Goal: Task Accomplishment & Management: Use online tool/utility

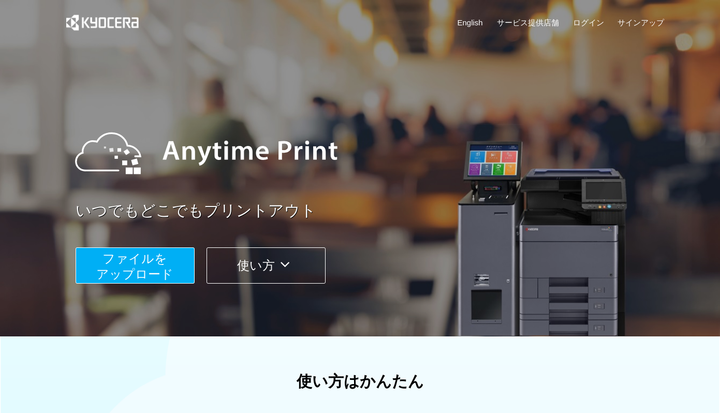
click at [135, 267] on span "ファイルを ​​アップロード" at bounding box center [134, 267] width 77 height 30
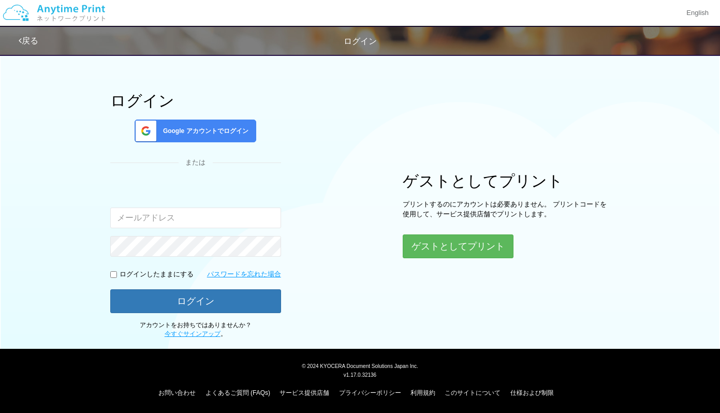
scroll to position [29, 0]
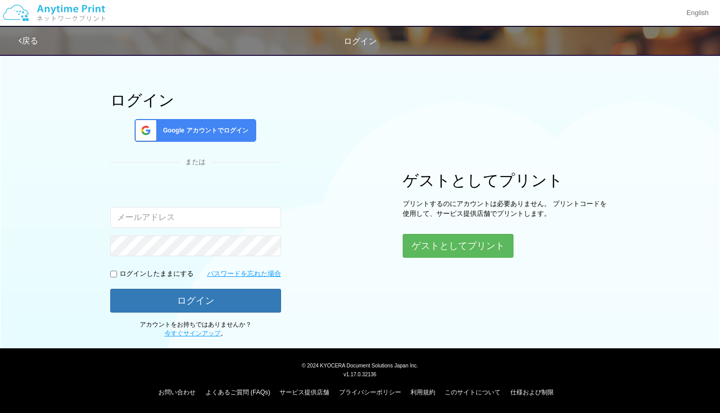
click at [205, 217] on input "email" at bounding box center [195, 217] width 171 height 21
click at [201, 144] on div "ログイン Google アカウントでログイン または 入力されたメールアドレスまたはパスワードが正しくありません。 ログインしたままにする パスワードを忘れた…" at bounding box center [195, 215] width 171 height 247
click at [207, 135] on span "Google アカウントでログイン" at bounding box center [204, 130] width 90 height 9
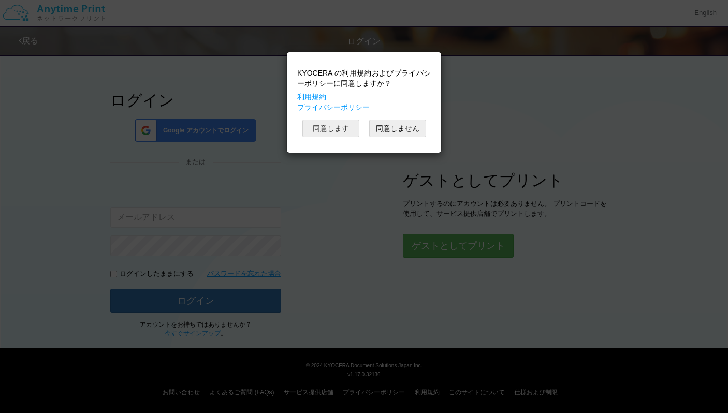
click at [324, 129] on button "同意します" at bounding box center [330, 129] width 57 height 18
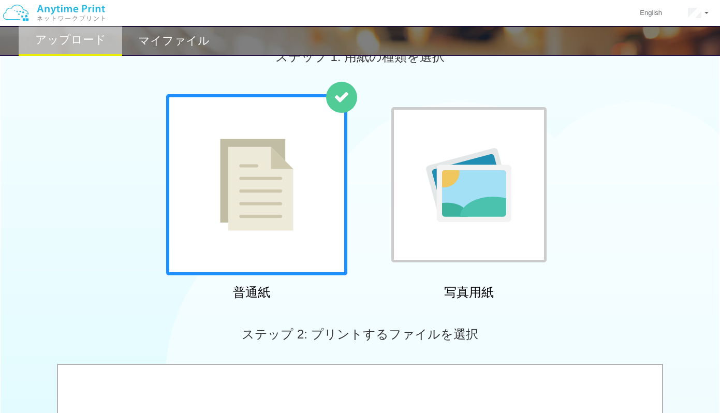
click at [236, 190] on img at bounding box center [257, 185] width 74 height 92
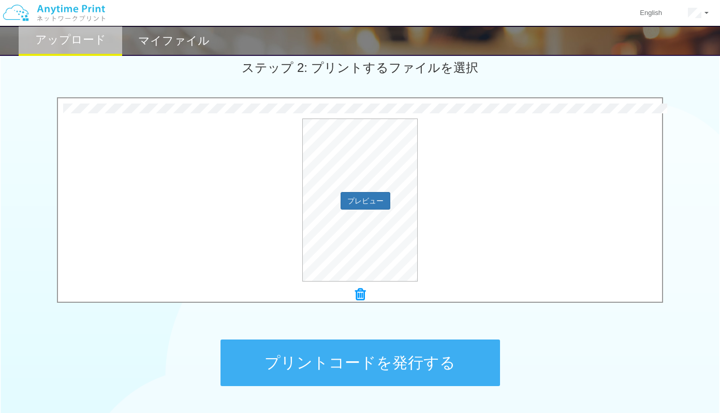
scroll to position [271, 0]
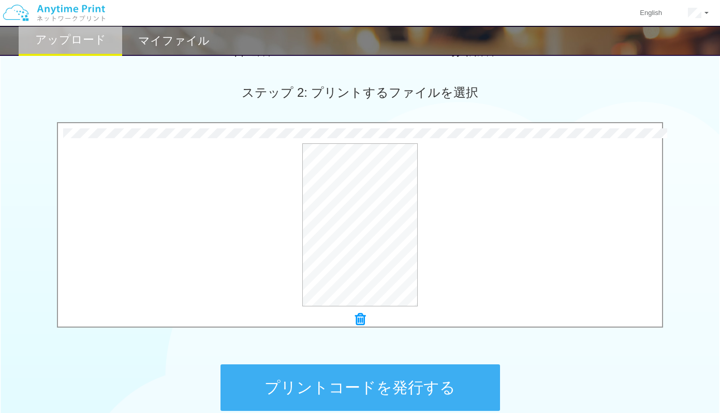
click at [294, 391] on button "プリントコードを発行する" at bounding box center [361, 388] width 280 height 47
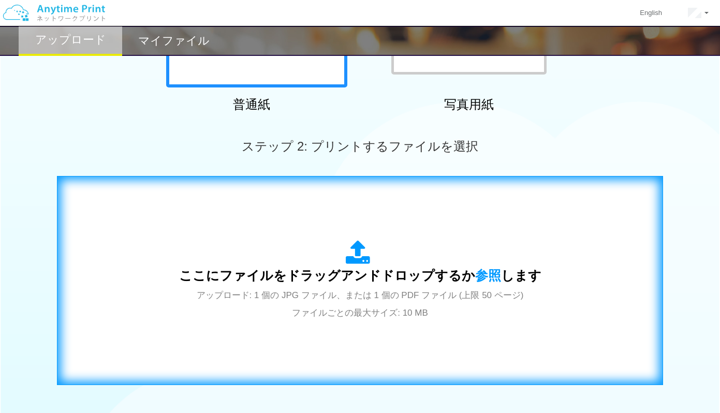
scroll to position [362, 0]
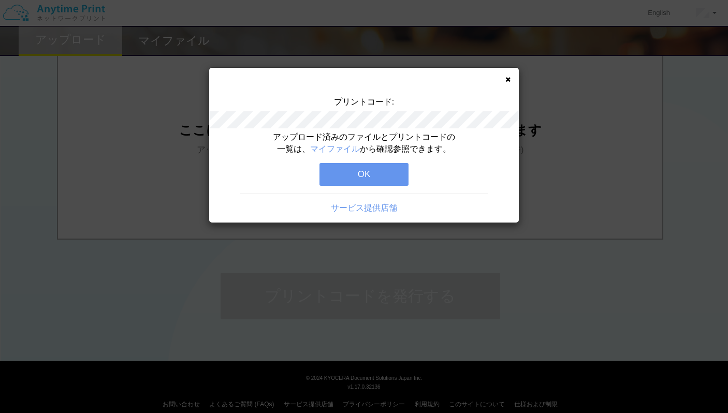
click at [369, 178] on button "OK" at bounding box center [363, 174] width 89 height 23
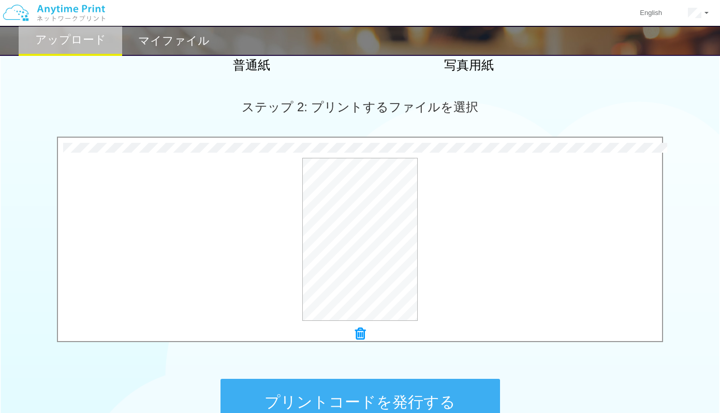
scroll to position [311, 0]
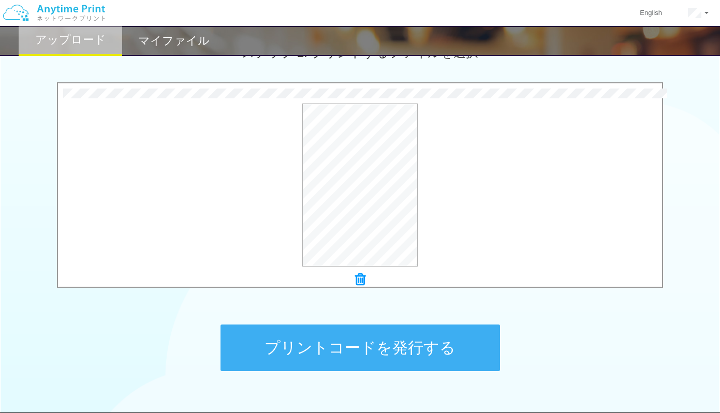
click at [358, 348] on button "プリントコードを発行する" at bounding box center [361, 348] width 280 height 47
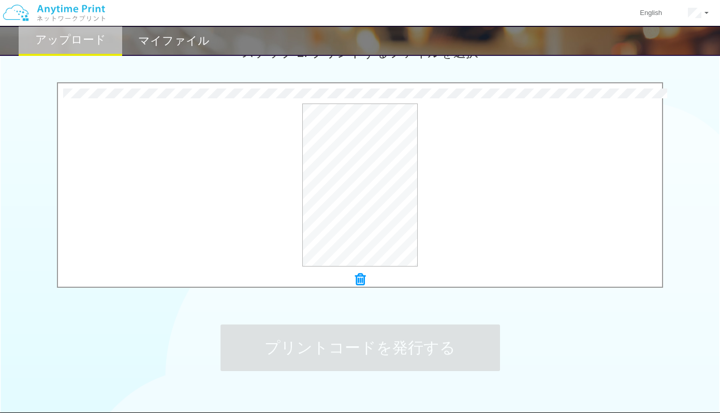
scroll to position [0, 0]
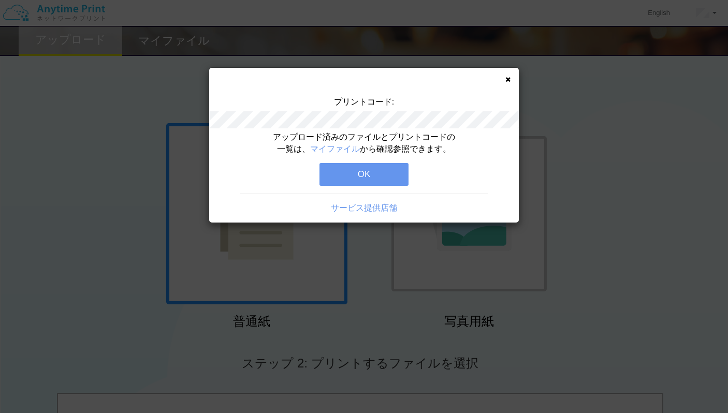
drag, startPoint x: 345, startPoint y: 176, endPoint x: 495, endPoint y: 192, distance: 149.9
click at [346, 176] on button "OK" at bounding box center [363, 174] width 89 height 23
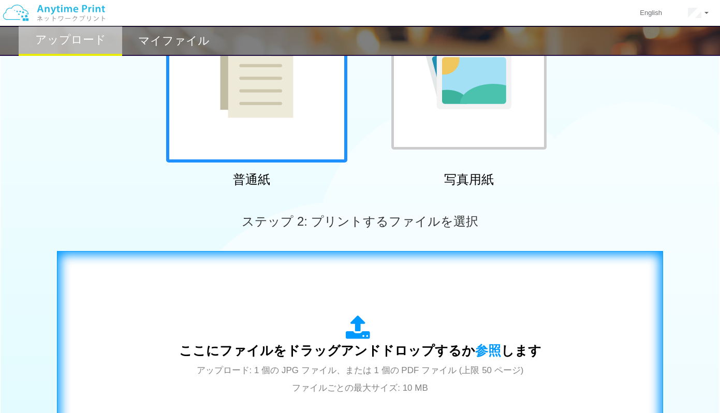
scroll to position [311, 0]
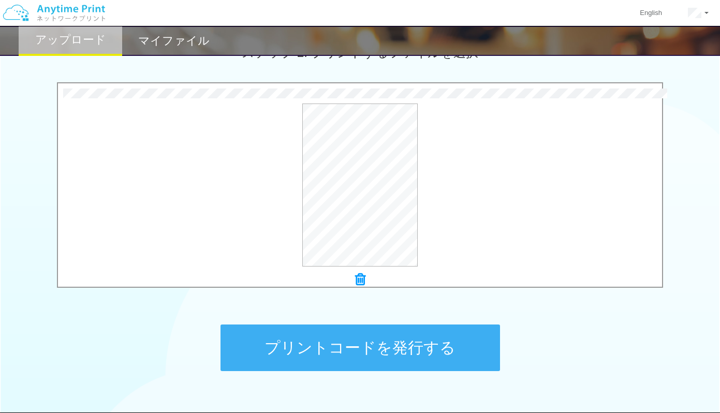
click at [298, 344] on button "プリントコードを発行する" at bounding box center [361, 348] width 280 height 47
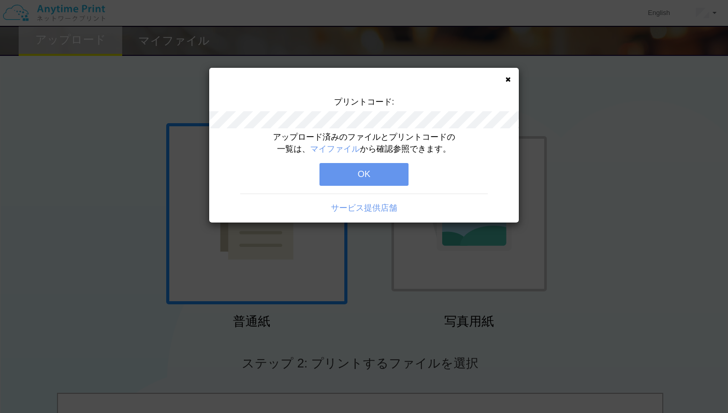
click at [384, 168] on button "OK" at bounding box center [363, 174] width 89 height 23
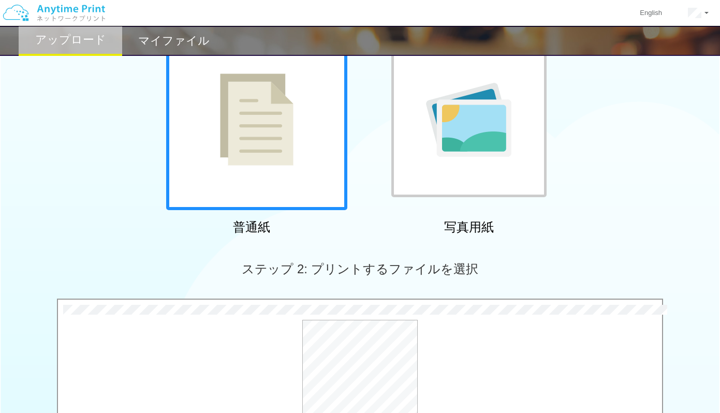
scroll to position [362, 0]
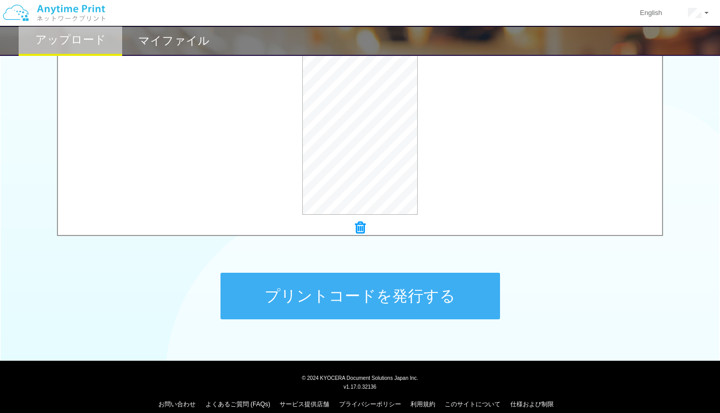
click at [346, 297] on button "プリントコードを発行する" at bounding box center [361, 296] width 280 height 47
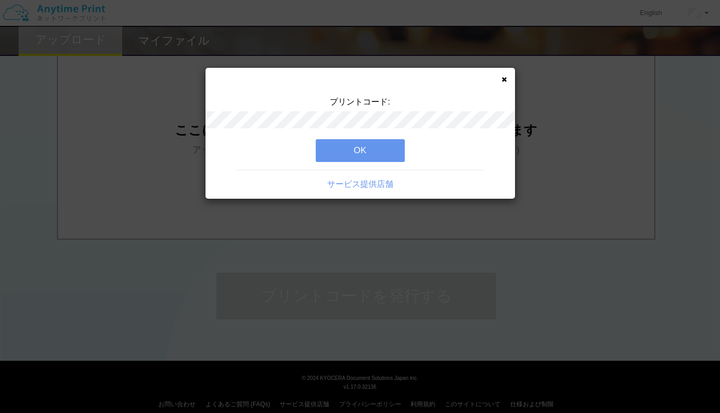
scroll to position [0, 0]
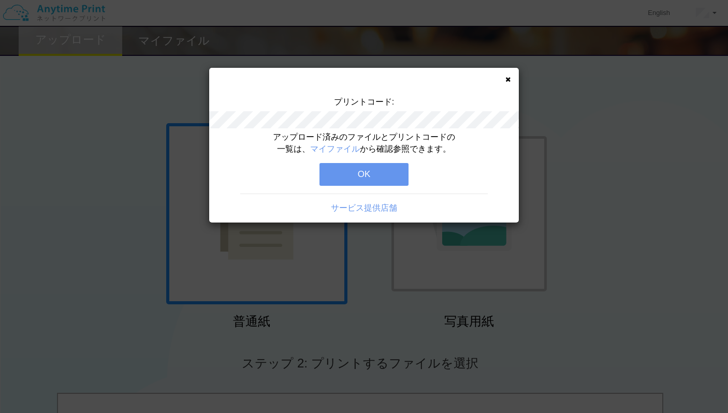
click at [365, 177] on button "OK" at bounding box center [363, 174] width 89 height 23
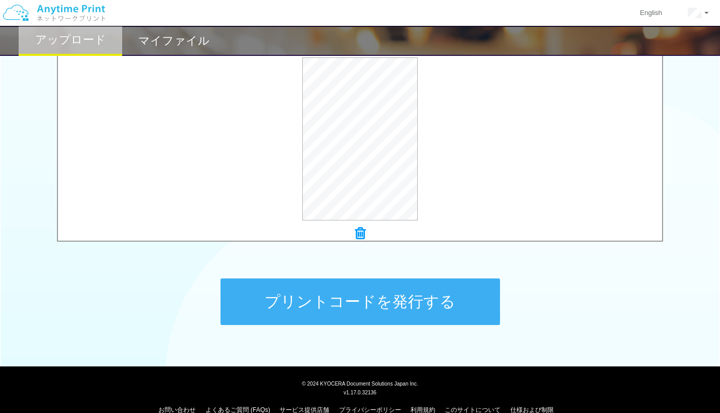
scroll to position [374, 0]
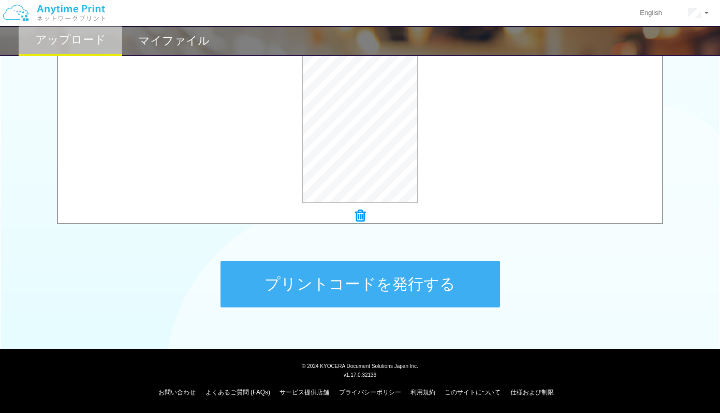
click at [363, 284] on button "プリントコードを発行する" at bounding box center [361, 284] width 280 height 47
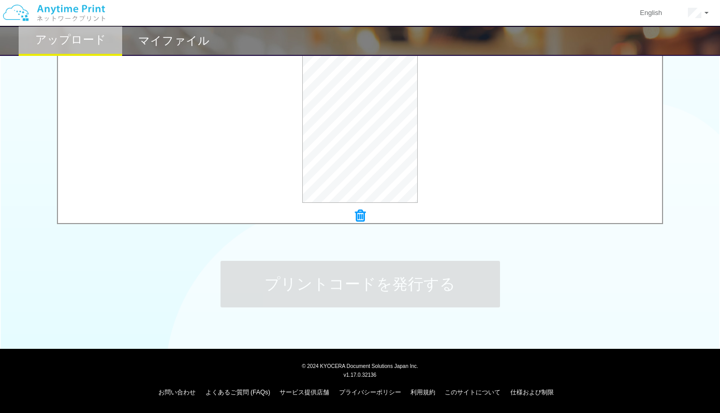
scroll to position [0, 0]
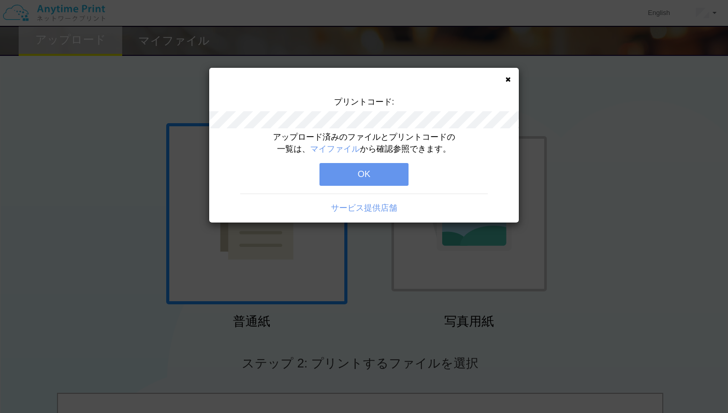
click at [356, 167] on button "OK" at bounding box center [363, 174] width 89 height 23
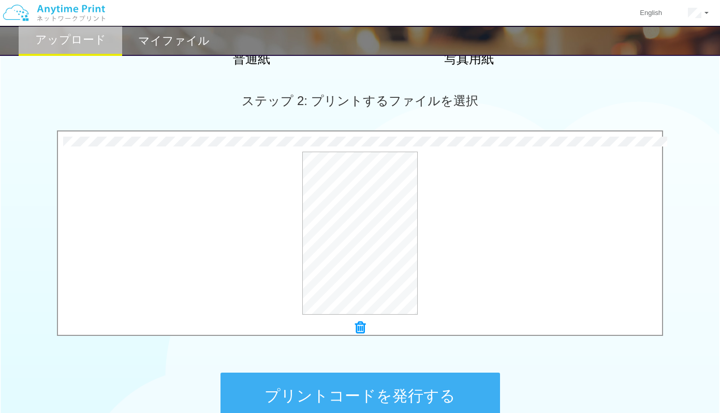
scroll to position [374, 0]
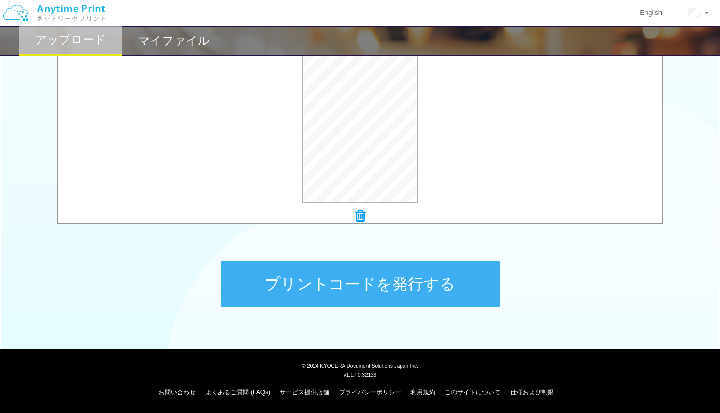
click at [359, 284] on button "プリントコードを発行する" at bounding box center [361, 284] width 280 height 47
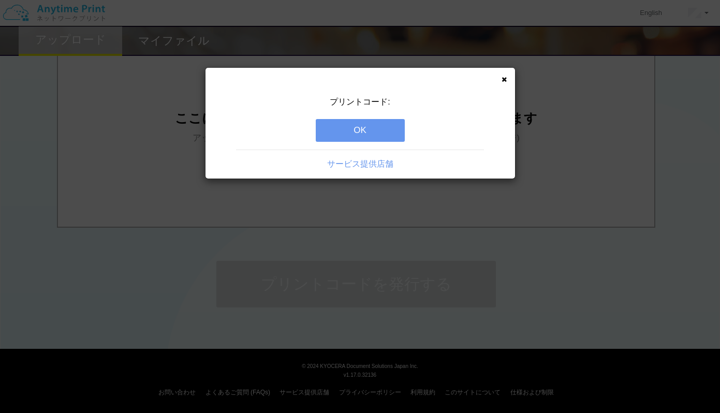
scroll to position [0, 0]
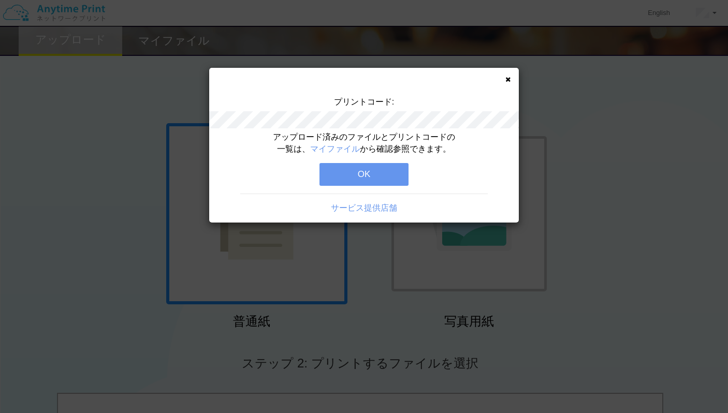
click at [373, 178] on button "OK" at bounding box center [363, 174] width 89 height 23
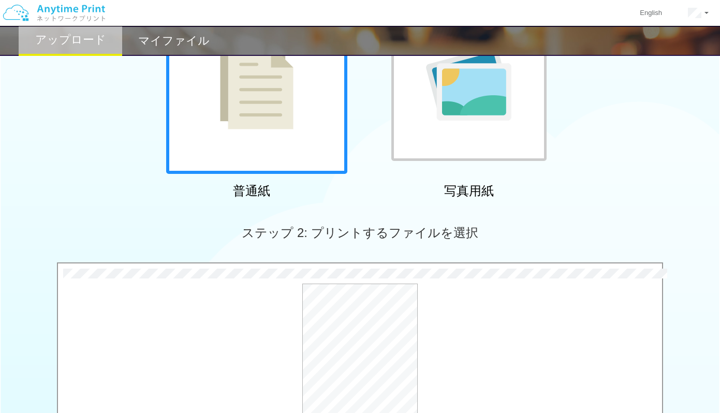
scroll to position [362, 0]
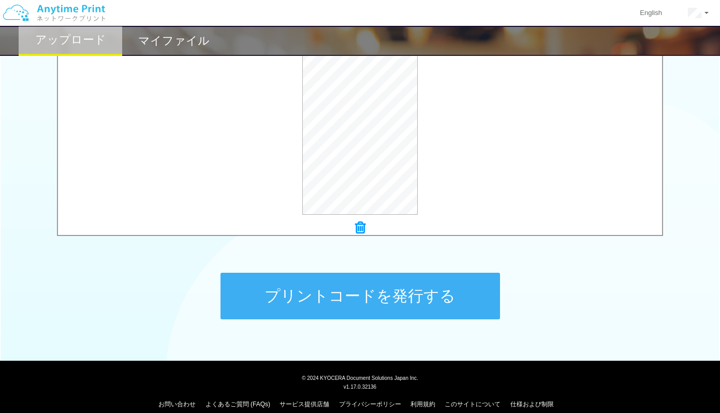
click at [359, 300] on button "プリントコードを発行する" at bounding box center [361, 296] width 280 height 47
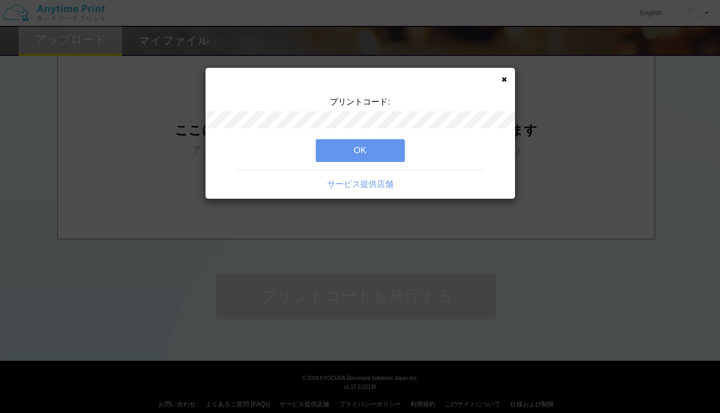
scroll to position [0, 0]
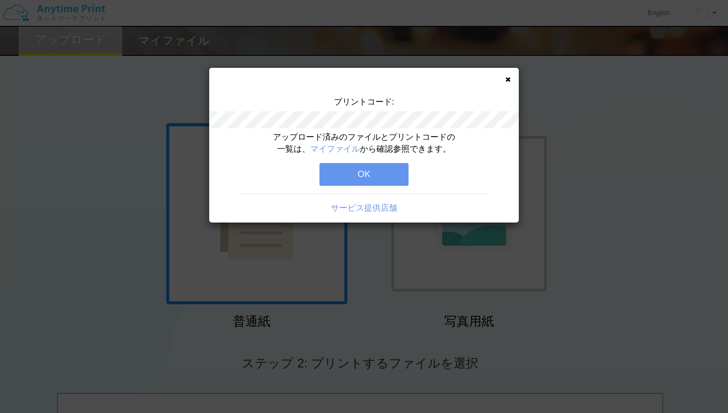
click at [395, 168] on button "OK" at bounding box center [363, 174] width 89 height 23
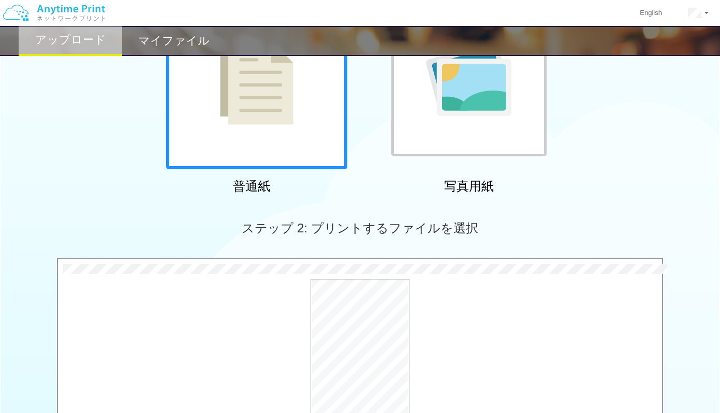
scroll to position [311, 0]
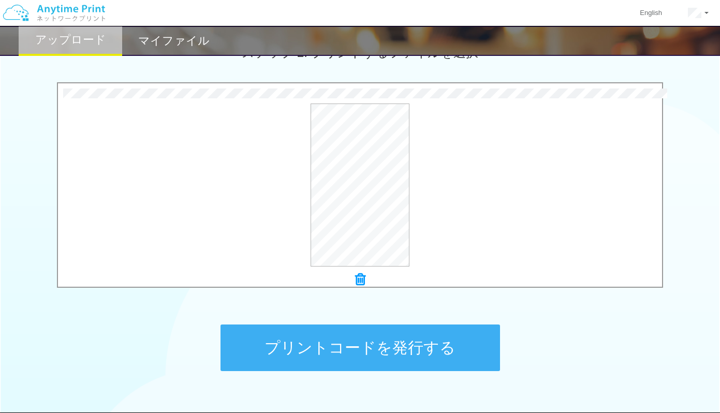
click at [358, 350] on button "プリントコードを発行する" at bounding box center [361, 348] width 280 height 47
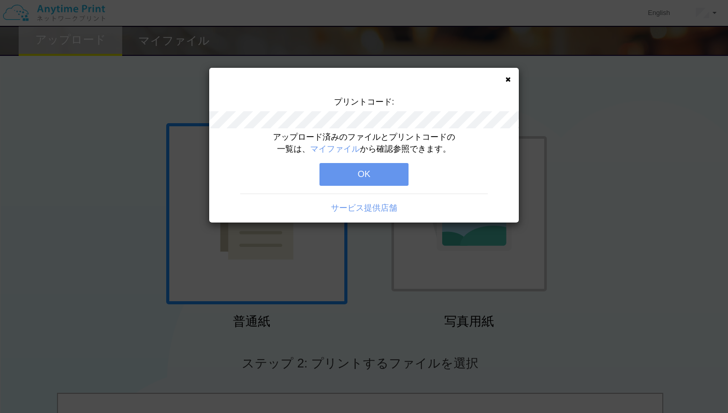
click at [339, 165] on button "OK" at bounding box center [363, 174] width 89 height 23
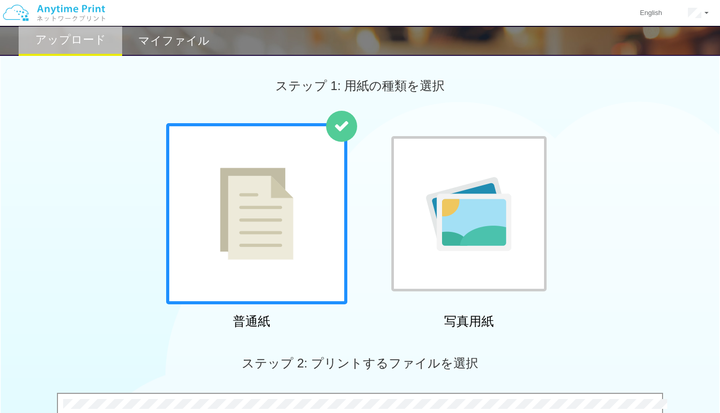
scroll to position [362, 0]
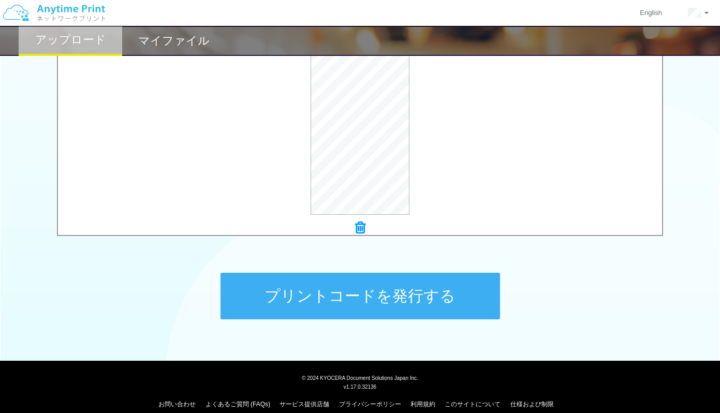
click at [387, 300] on button "プリントコードを発行する" at bounding box center [361, 296] width 280 height 47
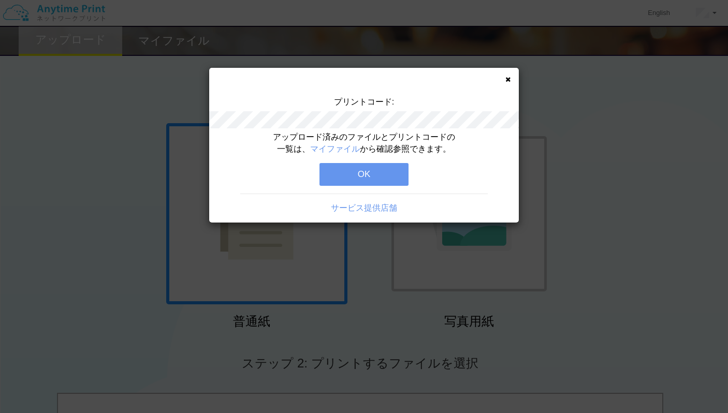
click at [355, 175] on button "OK" at bounding box center [363, 174] width 89 height 23
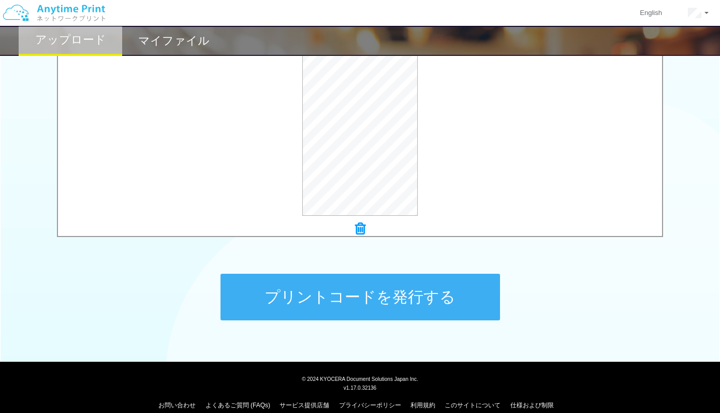
scroll to position [374, 0]
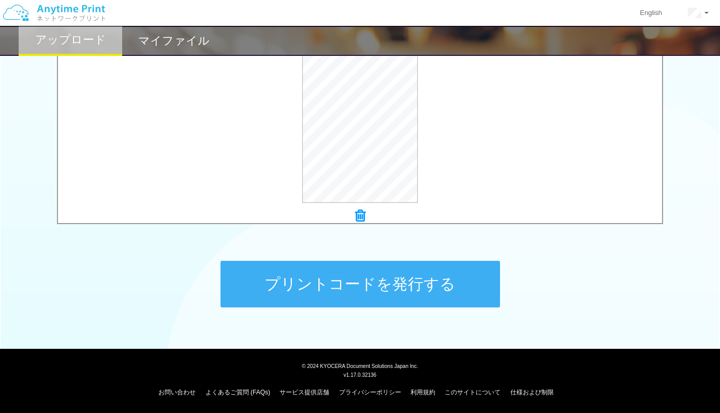
click at [322, 278] on button "プリントコードを発行する" at bounding box center [361, 284] width 280 height 47
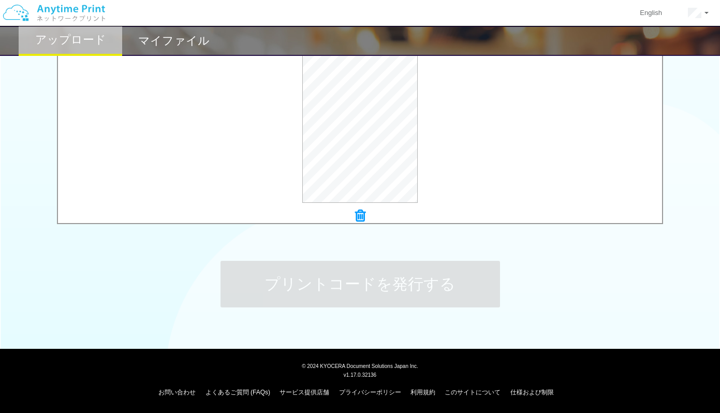
scroll to position [0, 0]
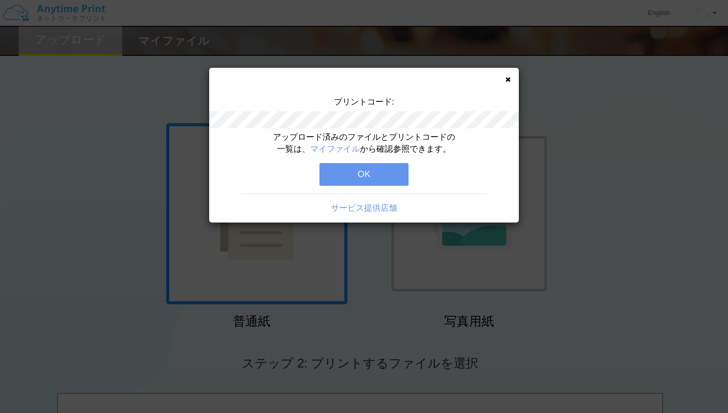
click at [378, 166] on button "OK" at bounding box center [363, 174] width 89 height 23
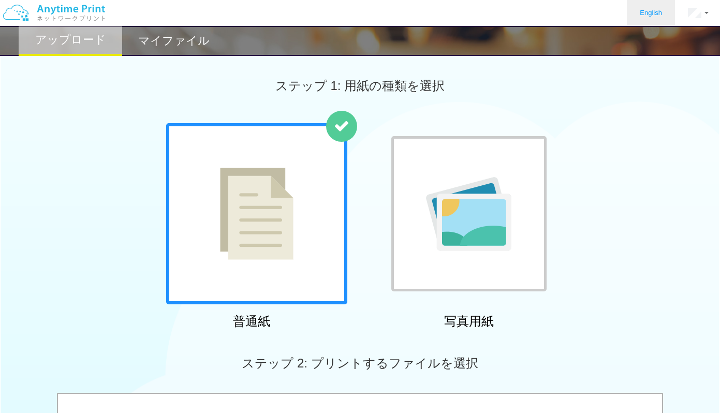
drag, startPoint x: 641, startPoint y: 111, endPoint x: 676, endPoint y: 0, distance: 116.6
click at [642, 111] on div "ステップ 1: 用紙の種類を選択" at bounding box center [360, 86] width 720 height 75
click at [661, 10] on link "English" at bounding box center [651, 13] width 48 height 26
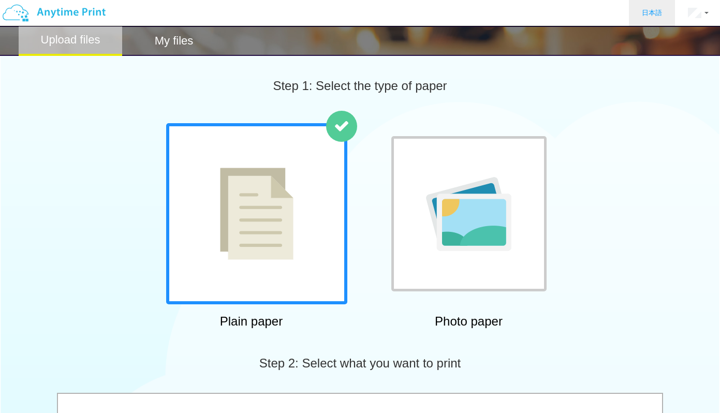
click at [661, 10] on link "日本語" at bounding box center [652, 13] width 46 height 26
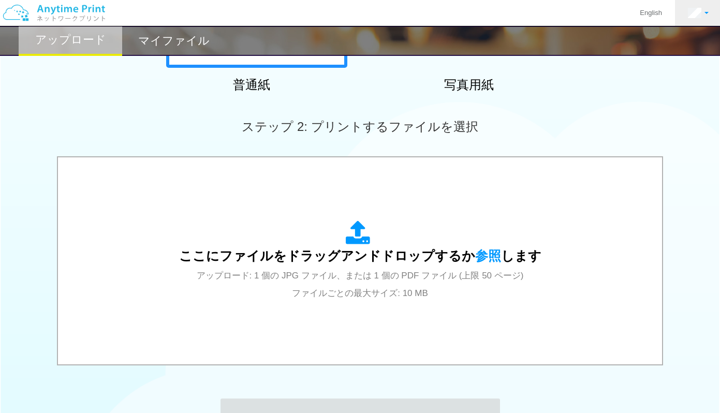
scroll to position [362, 0]
